Goal: Information Seeking & Learning: Check status

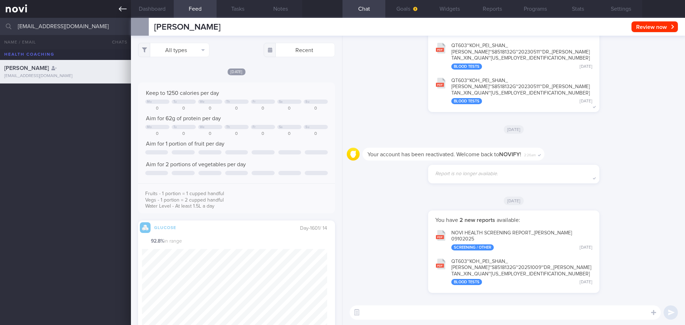
click at [117, 5] on link at bounding box center [65, 9] width 131 height 18
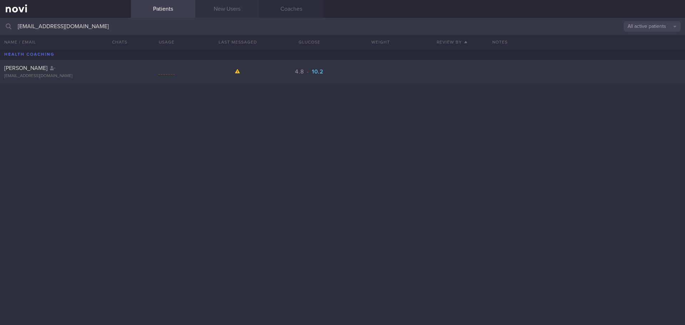
click at [225, 10] on link "New Users" at bounding box center [227, 9] width 64 height 18
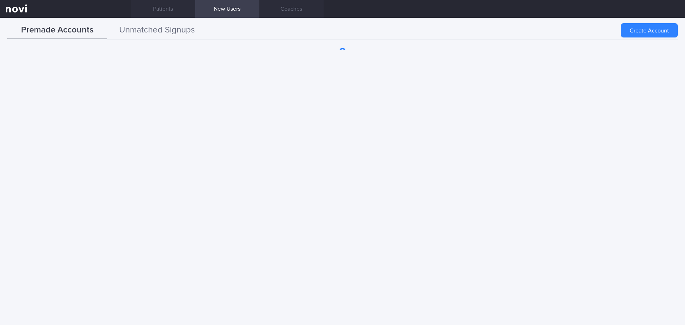
click at [173, 30] on button "Unmatched Signups" at bounding box center [157, 30] width 100 height 18
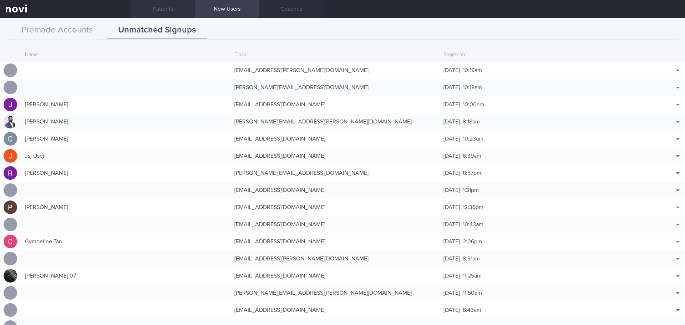
click at [157, 2] on link "Patients" at bounding box center [163, 9] width 64 height 18
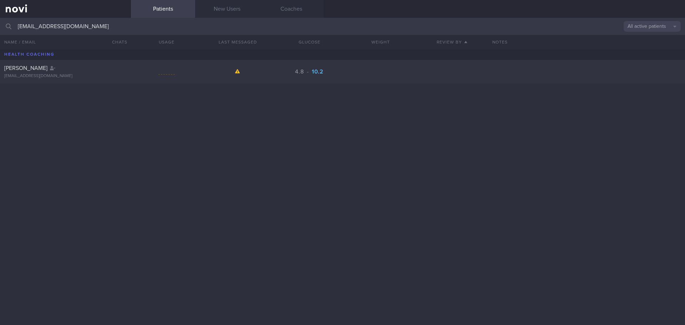
drag, startPoint x: 94, startPoint y: 26, endPoint x: 0, endPoint y: 8, distance: 95.8
click at [0, 8] on div "Patients New Users Coaches [EMAIL_ADDRESS][DOMAIN_NAME] All active patients Ass…" at bounding box center [342, 162] width 685 height 325
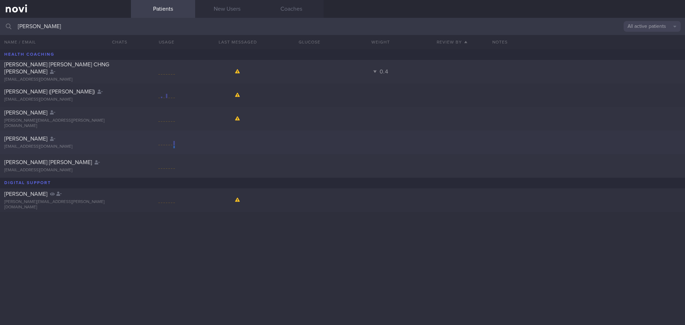
type input "[PERSON_NAME]"
click at [92, 137] on div "[PERSON_NAME]" at bounding box center [64, 138] width 121 height 7
select select "9"
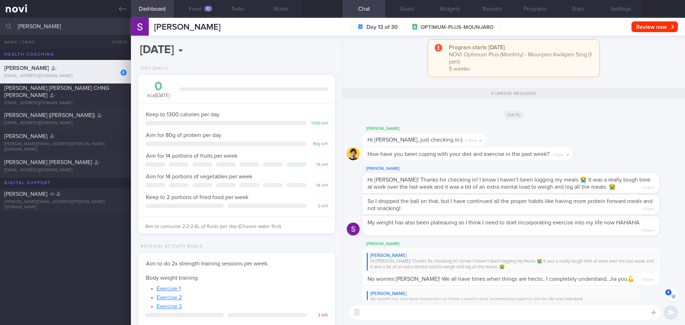
scroll to position [-142, 0]
drag, startPoint x: 384, startPoint y: 180, endPoint x: 483, endPoint y: 179, distance: 98.8
click at [483, 179] on span "Hi [PERSON_NAME]! Thanks for checking in! I know I haven’t been logging my meal…" at bounding box center [509, 183] width 283 height 13
drag, startPoint x: 483, startPoint y: 179, endPoint x: 426, endPoint y: 178, distance: 57.1
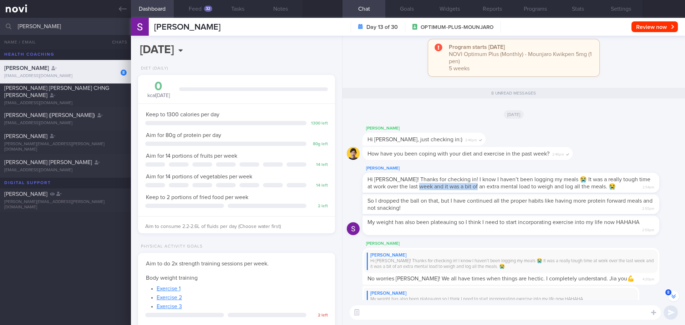
click at [426, 178] on span "Hi [PERSON_NAME]! Thanks for checking in! I know I haven’t been logging my meal…" at bounding box center [509, 183] width 283 height 13
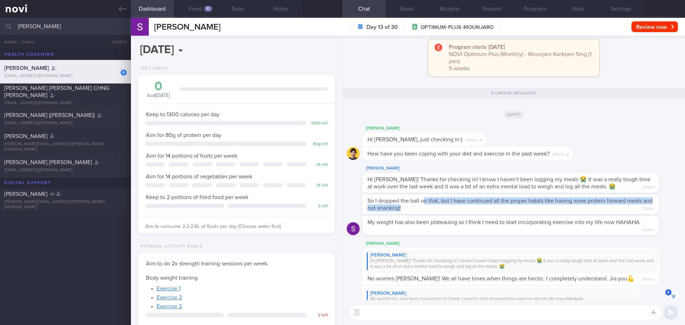
drag, startPoint x: 425, startPoint y: 194, endPoint x: 425, endPoint y: 200, distance: 6.4
click at [425, 200] on div "So I dropped the ball on that, but I have continued all the proper habits like …" at bounding box center [511, 204] width 297 height 20
click at [529, 201] on div "So I dropped the ball on that, but I have continued all the proper habits like …" at bounding box center [511, 204] width 297 height 20
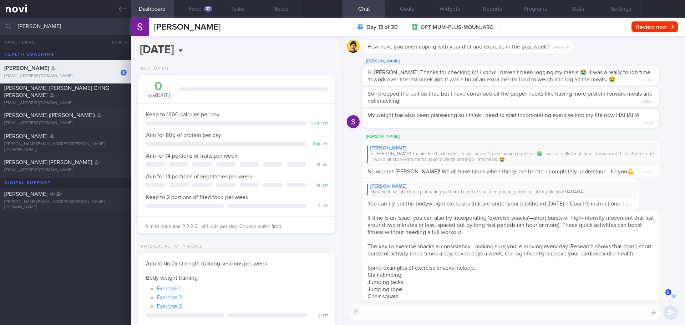
scroll to position [0, 0]
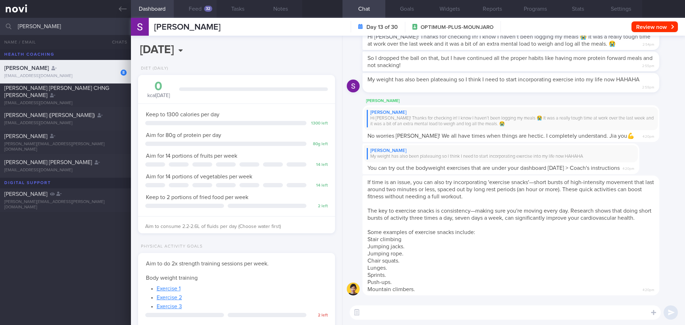
click at [201, 7] on button "Feed 32" at bounding box center [195, 9] width 43 height 18
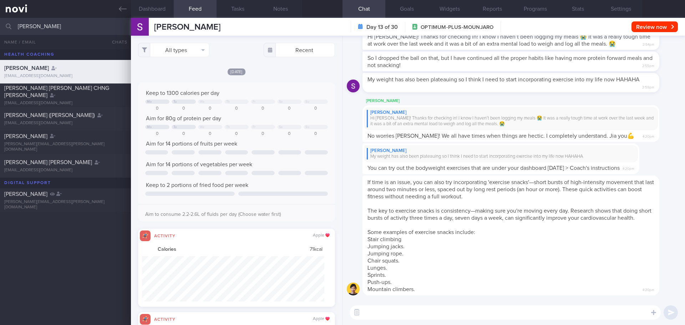
scroll to position [45, 183]
